Goal: Transaction & Acquisition: Purchase product/service

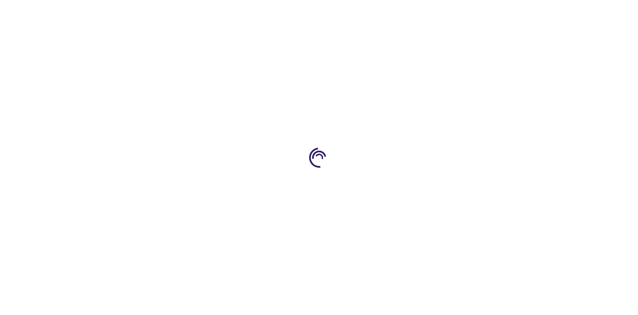
click at [422, 10] on link "Log In" at bounding box center [421, 9] width 13 height 5
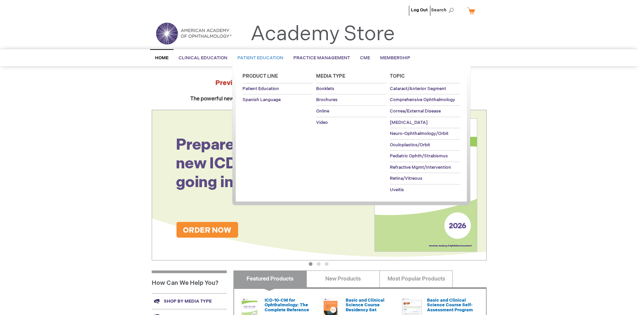
click at [259, 58] on span "Patient Education" at bounding box center [261, 57] width 46 height 5
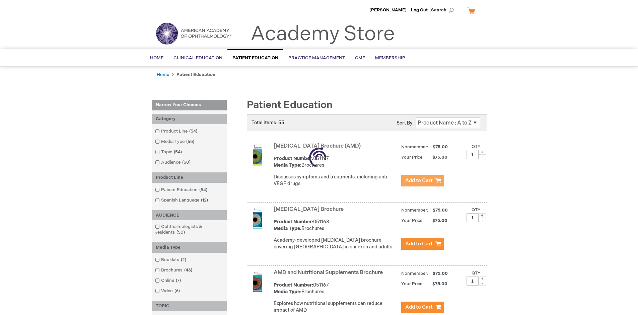
click at [423, 181] on span "Add to Cart" at bounding box center [418, 181] width 27 height 6
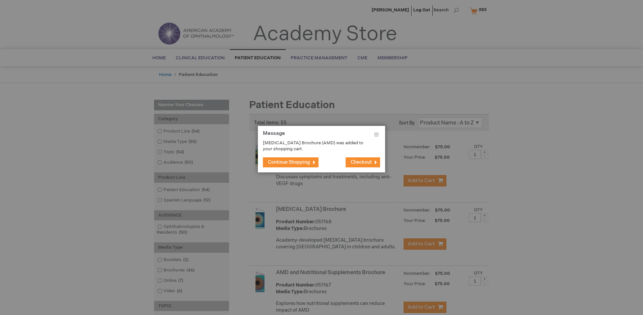
click at [289, 162] on span "Continue Shopping" at bounding box center [289, 162] width 42 height 6
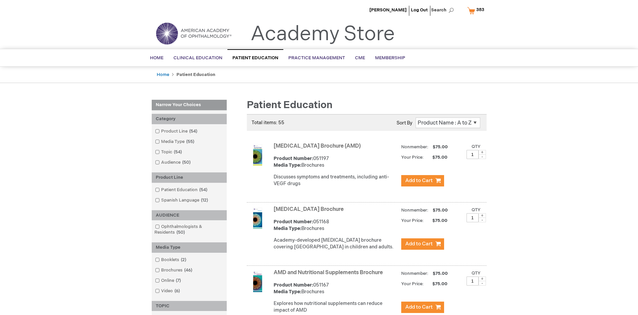
click at [330, 276] on link "AMD and Nutritional Supplements Brochure" at bounding box center [328, 273] width 109 height 6
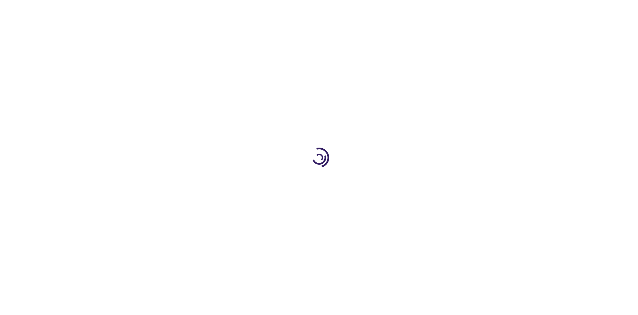
type input "1"
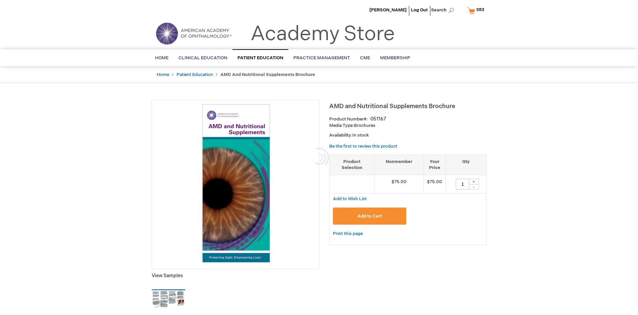
click at [370, 216] on span "Add to Cart" at bounding box center [370, 216] width 24 height 5
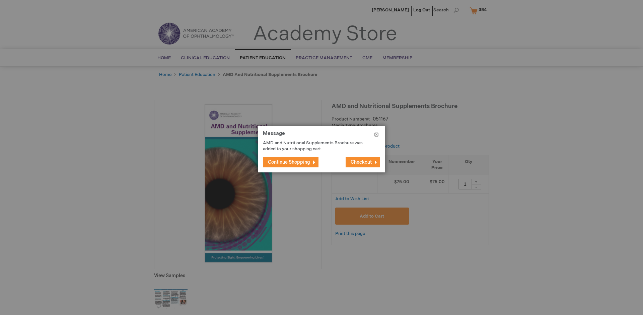
click at [289, 162] on span "Continue Shopping" at bounding box center [289, 162] width 42 height 6
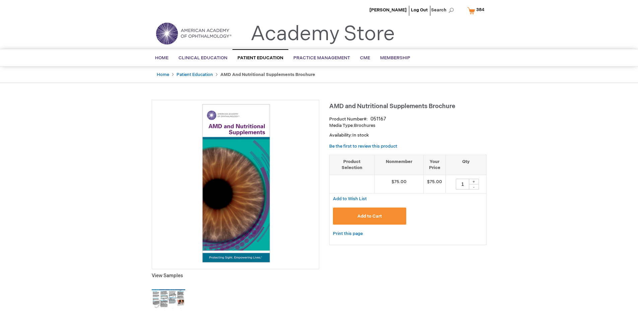
click at [477, 10] on span "384" at bounding box center [480, 9] width 8 height 5
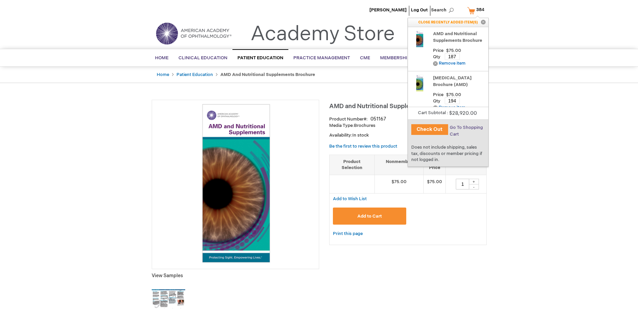
click at [466, 128] on span "Go To Shopping Cart" at bounding box center [466, 131] width 33 height 12
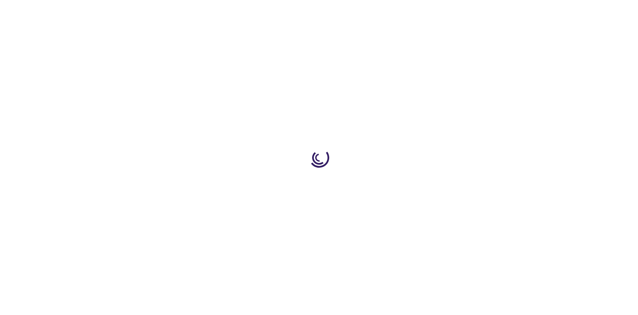
select select "US"
select select "41"
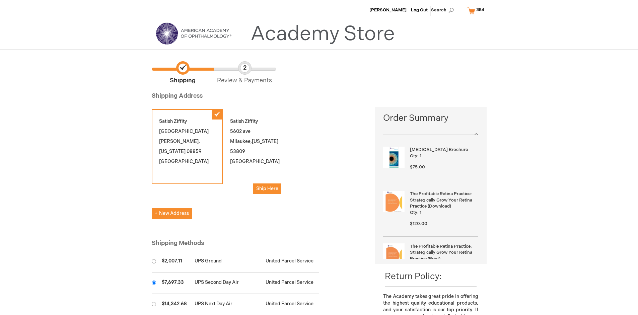
click at [154, 283] on input "radio" at bounding box center [154, 283] width 4 height 4
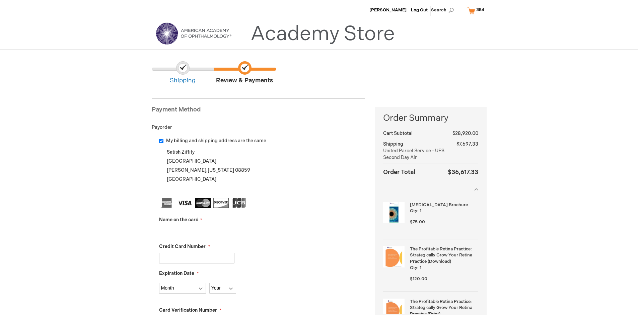
click at [197, 231] on input "Name on the card" at bounding box center [196, 231] width 75 height 11
